Goal: Task Accomplishment & Management: Manage account settings

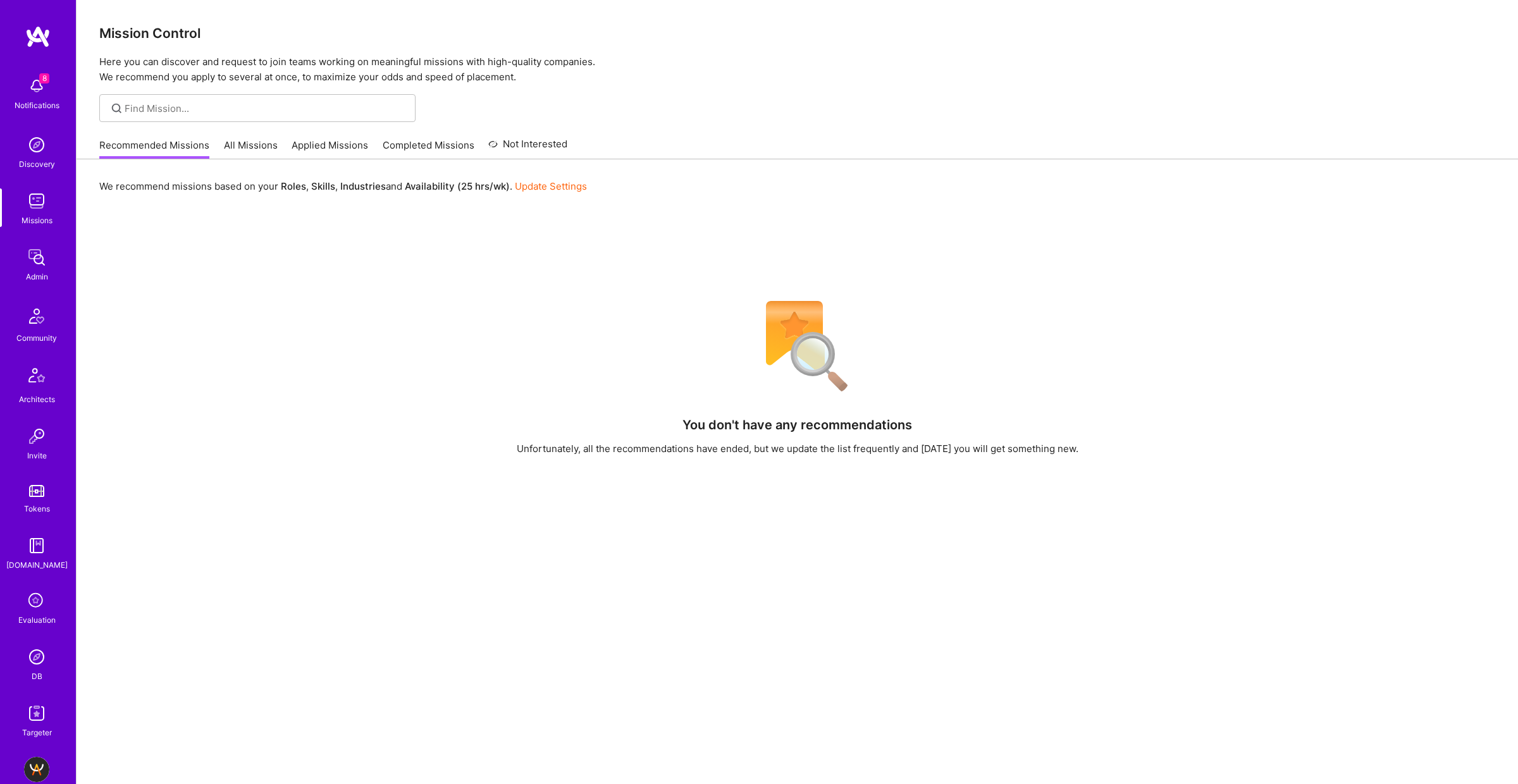
drag, startPoint x: 167, startPoint y: 97, endPoint x: 165, endPoint y: 103, distance: 6.3
click at [167, 97] on div at bounding box center [257, 107] width 316 height 28
click at [165, 109] on input at bounding box center [265, 109] width 282 height 13
click at [161, 110] on input at bounding box center [265, 109] width 282 height 13
click at [274, 115] on input "Protecht" at bounding box center [265, 109] width 282 height 13
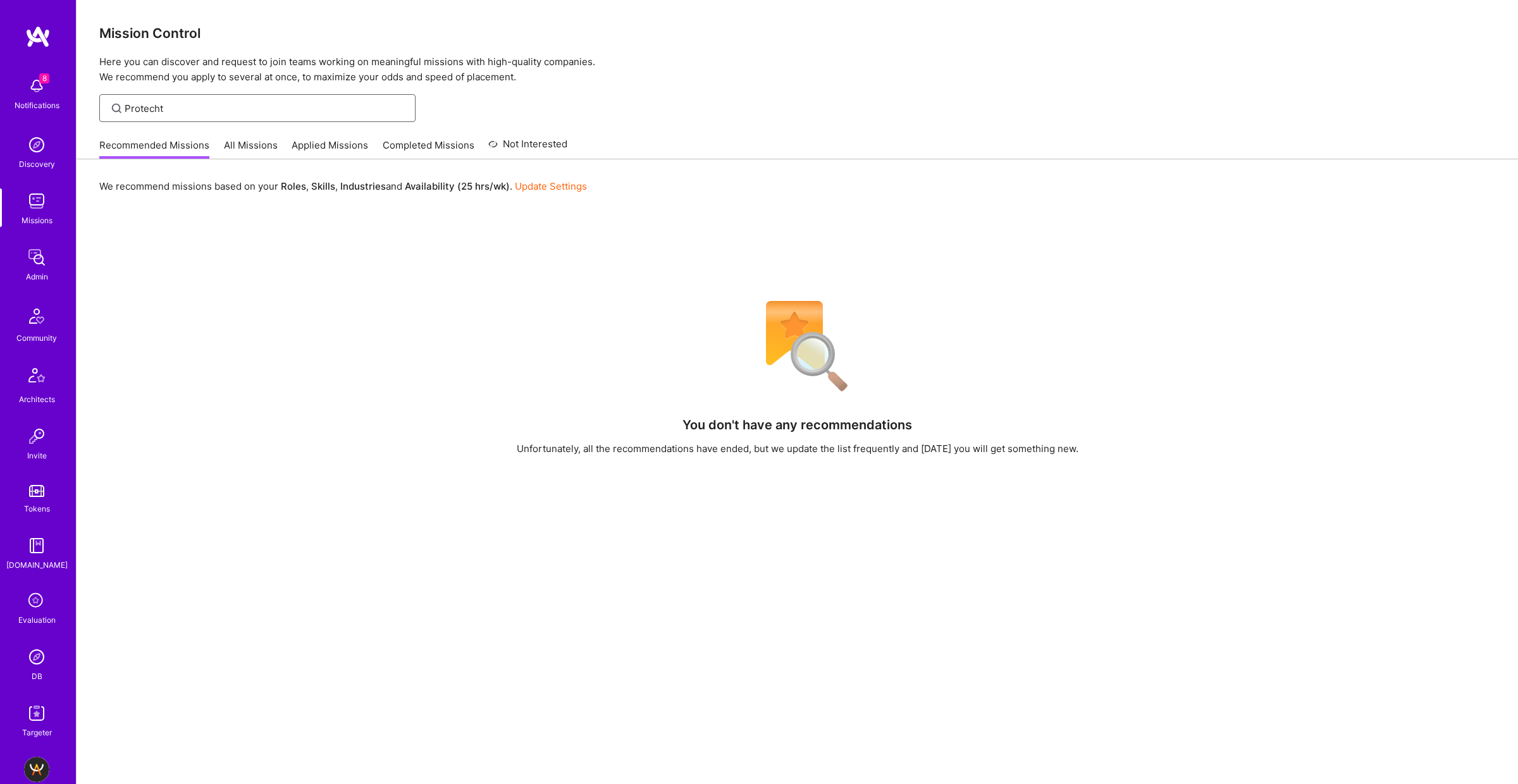
click at [274, 115] on input "Protecht" at bounding box center [265, 109] width 282 height 13
type input "Protecht"
click at [233, 152] on link "All Missions" at bounding box center [251, 149] width 54 height 21
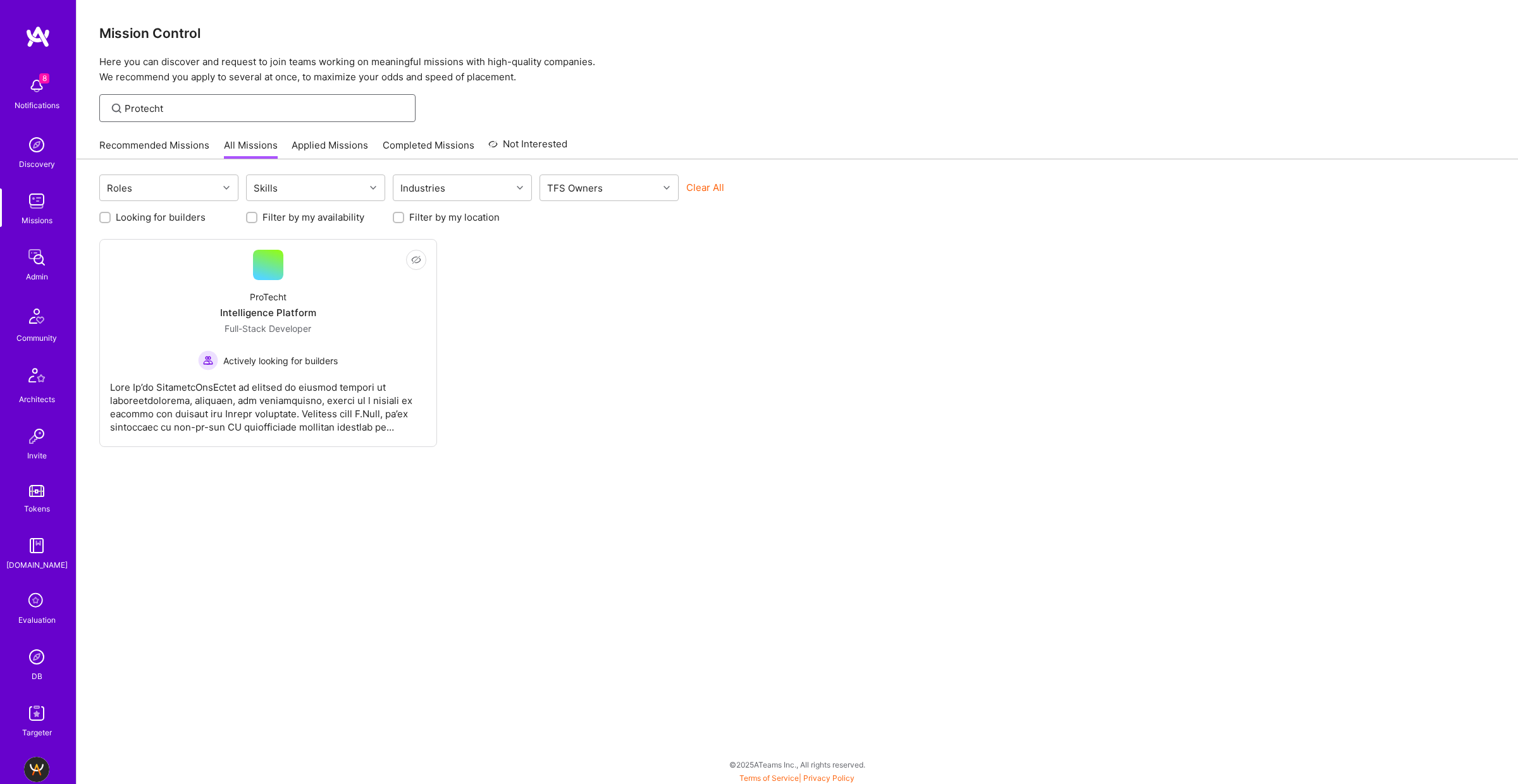
click at [204, 107] on input "Protecht" at bounding box center [265, 109] width 282 height 13
click at [203, 108] on input "Protecht" at bounding box center [265, 109] width 282 height 13
click at [203, 107] on input "Protecht" at bounding box center [265, 109] width 282 height 13
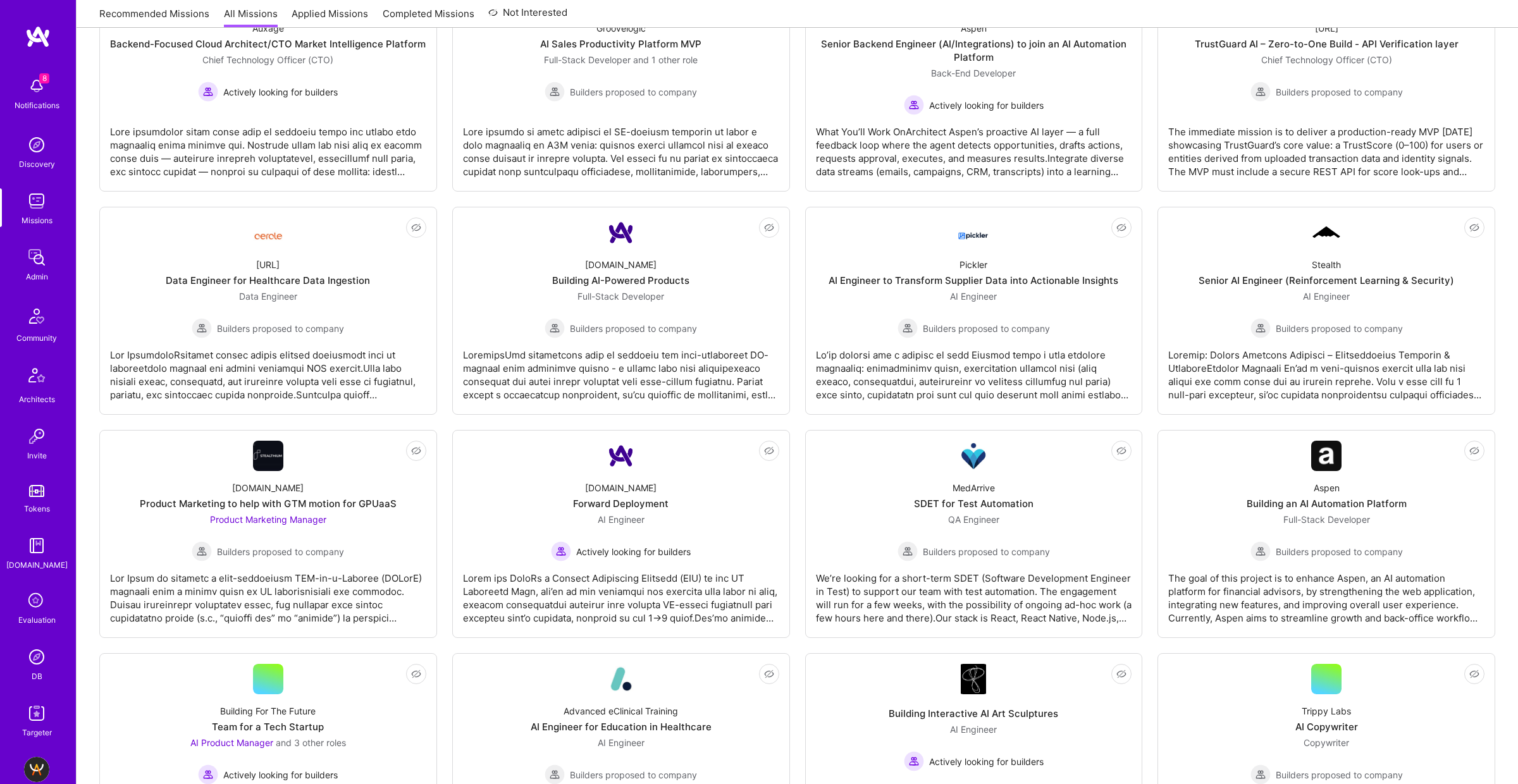
scroll to position [2170, 0]
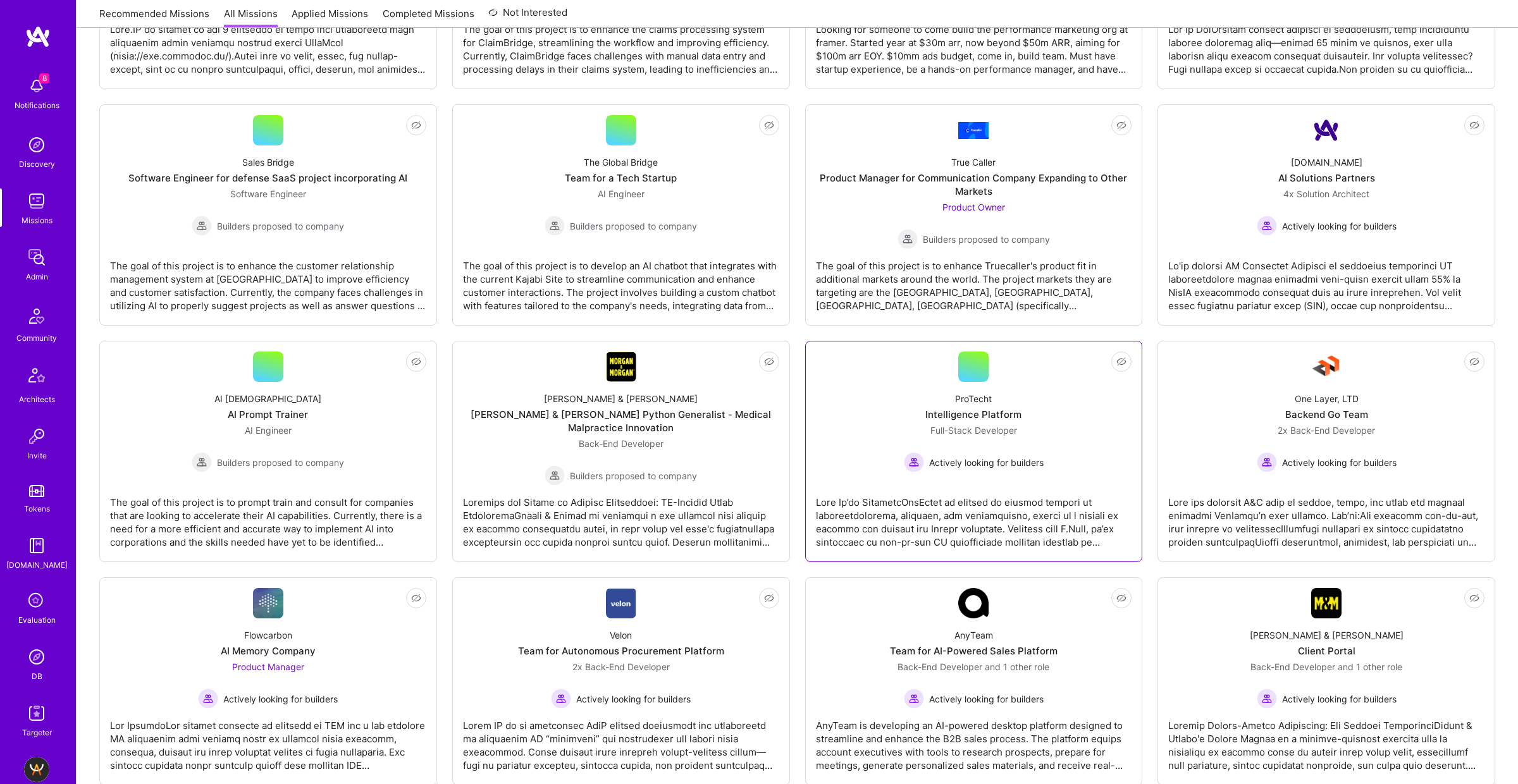
click at [964, 408] on div "Intelligence Platform" at bounding box center [973, 414] width 96 height 13
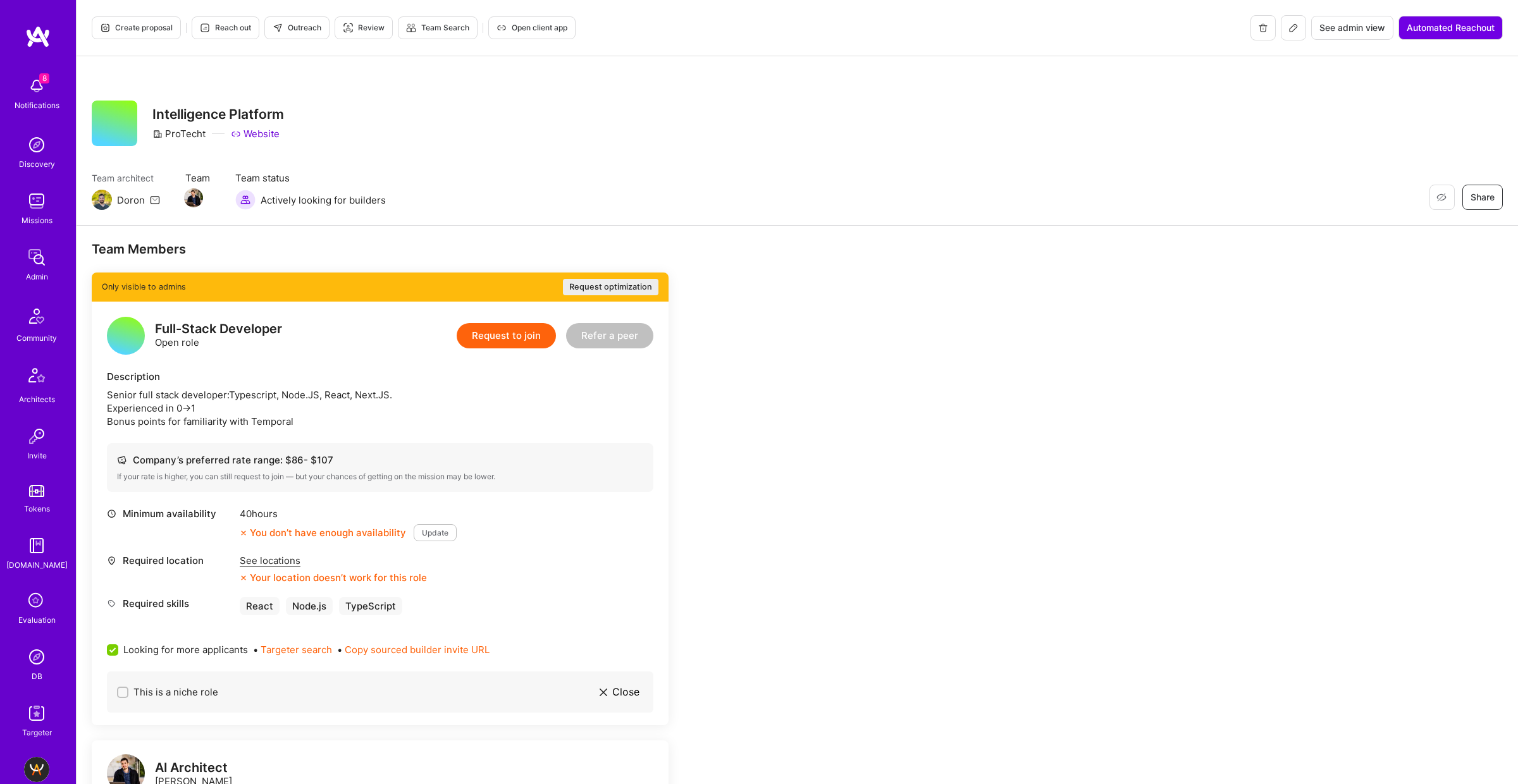
click at [1291, 27] on icon at bounding box center [1294, 28] width 7 height 7
